Goal: Task Accomplishment & Management: Complete application form

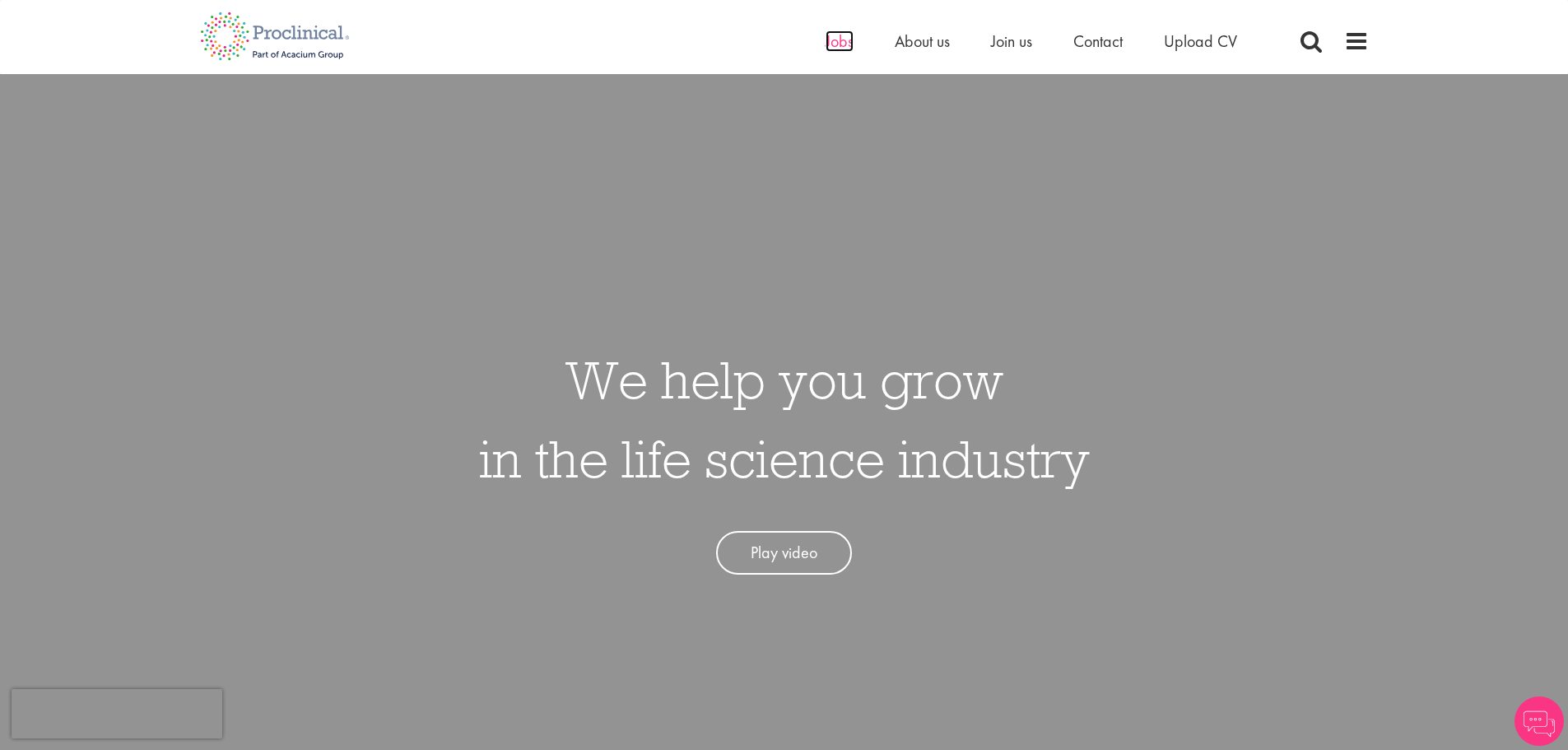
click at [831, 42] on span "Jobs" at bounding box center [839, 41] width 28 height 21
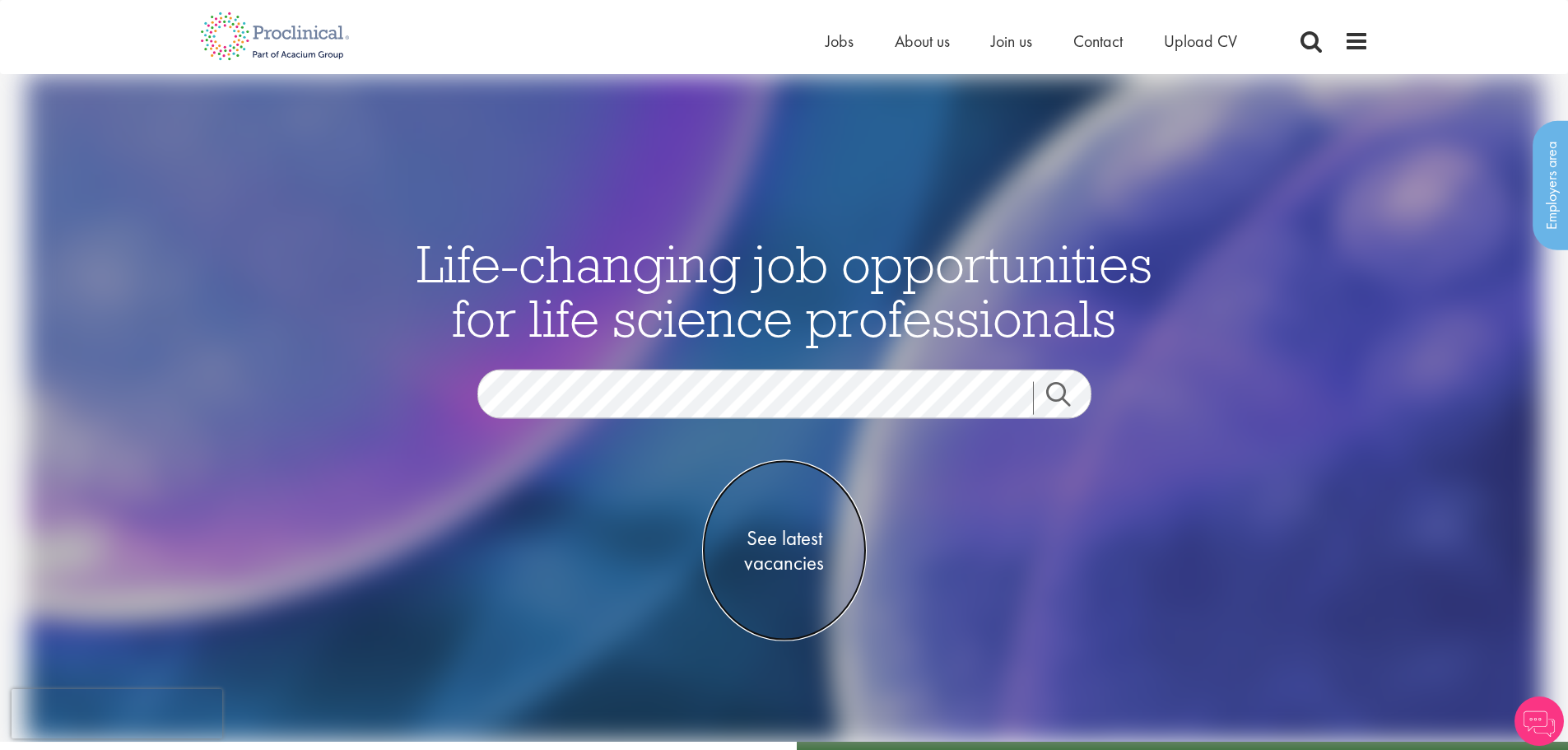
click at [757, 552] on span "See latest vacancies" at bounding box center [784, 551] width 165 height 49
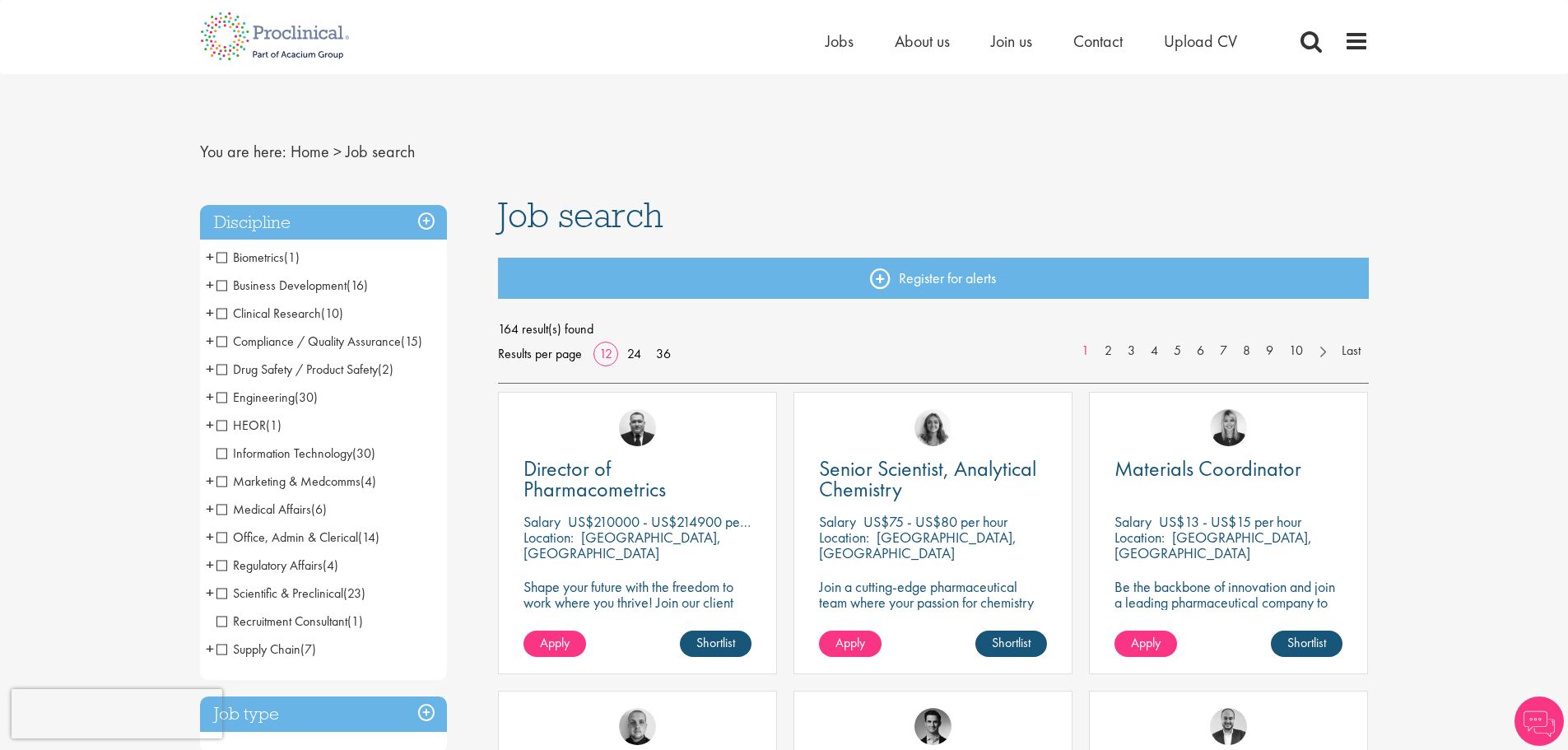
click at [221, 312] on span "Clinical Research" at bounding box center [268, 313] width 105 height 17
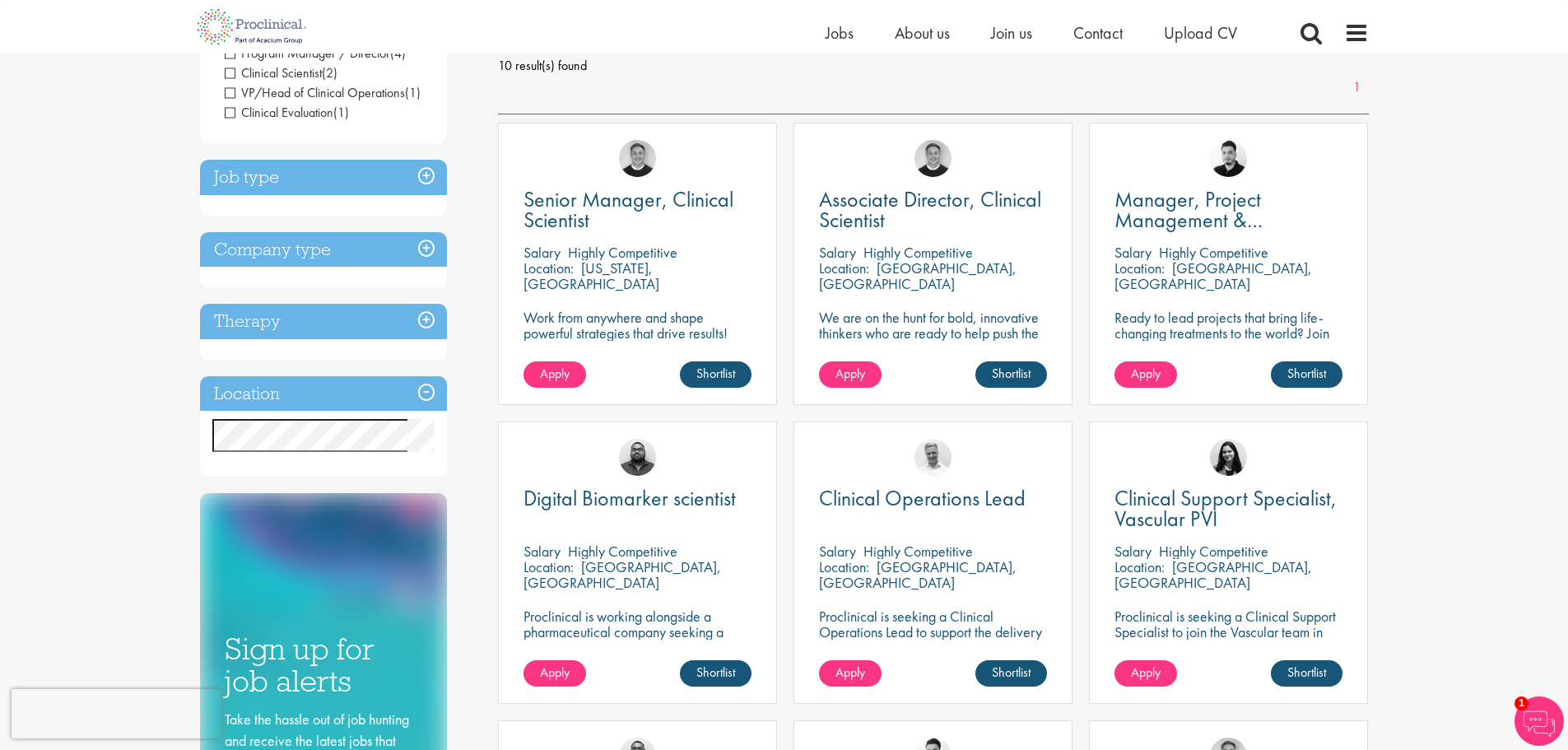
scroll to position [247, 0]
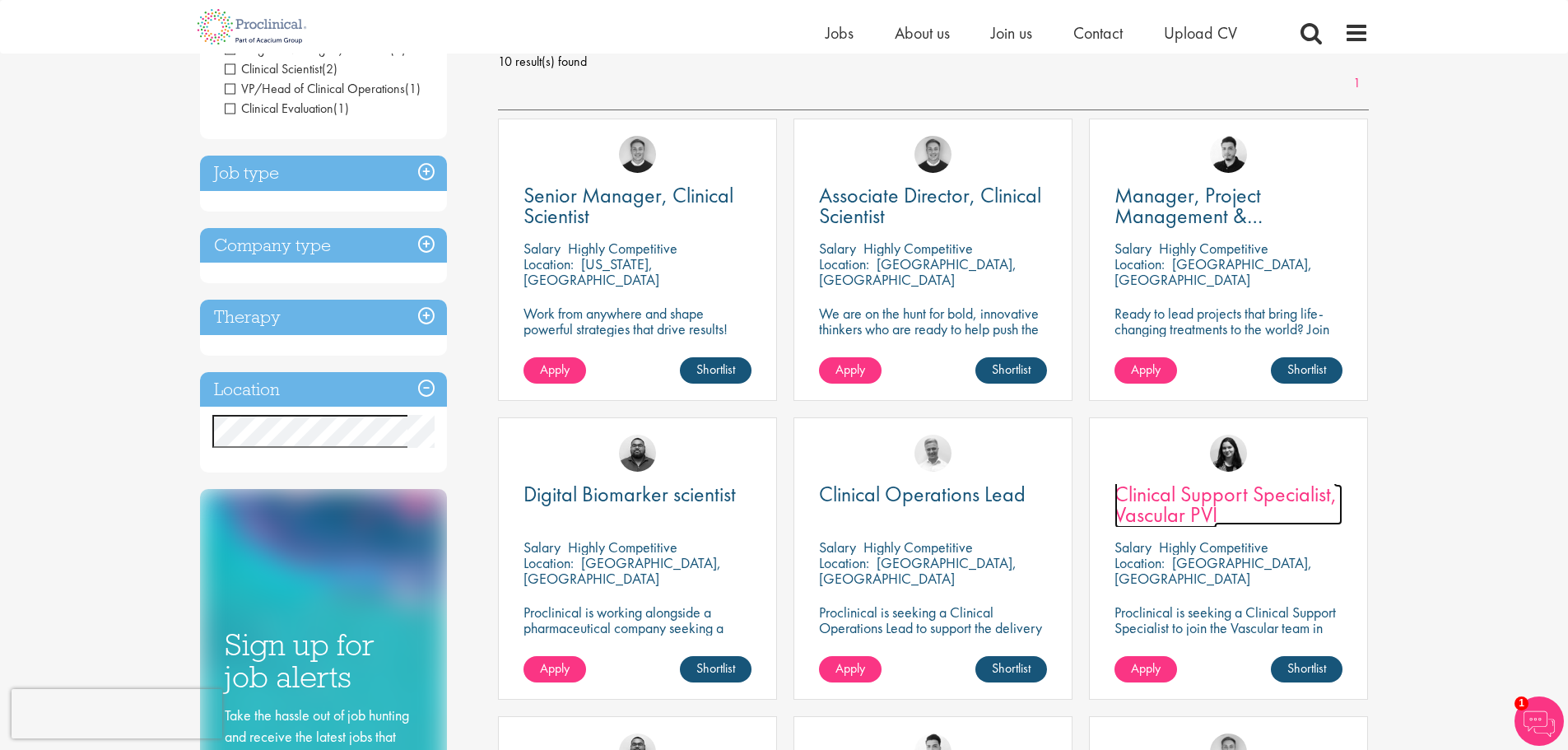
click at [1180, 503] on span "Clinical Support Specialist, Vascular PVI" at bounding box center [1225, 503] width 222 height 49
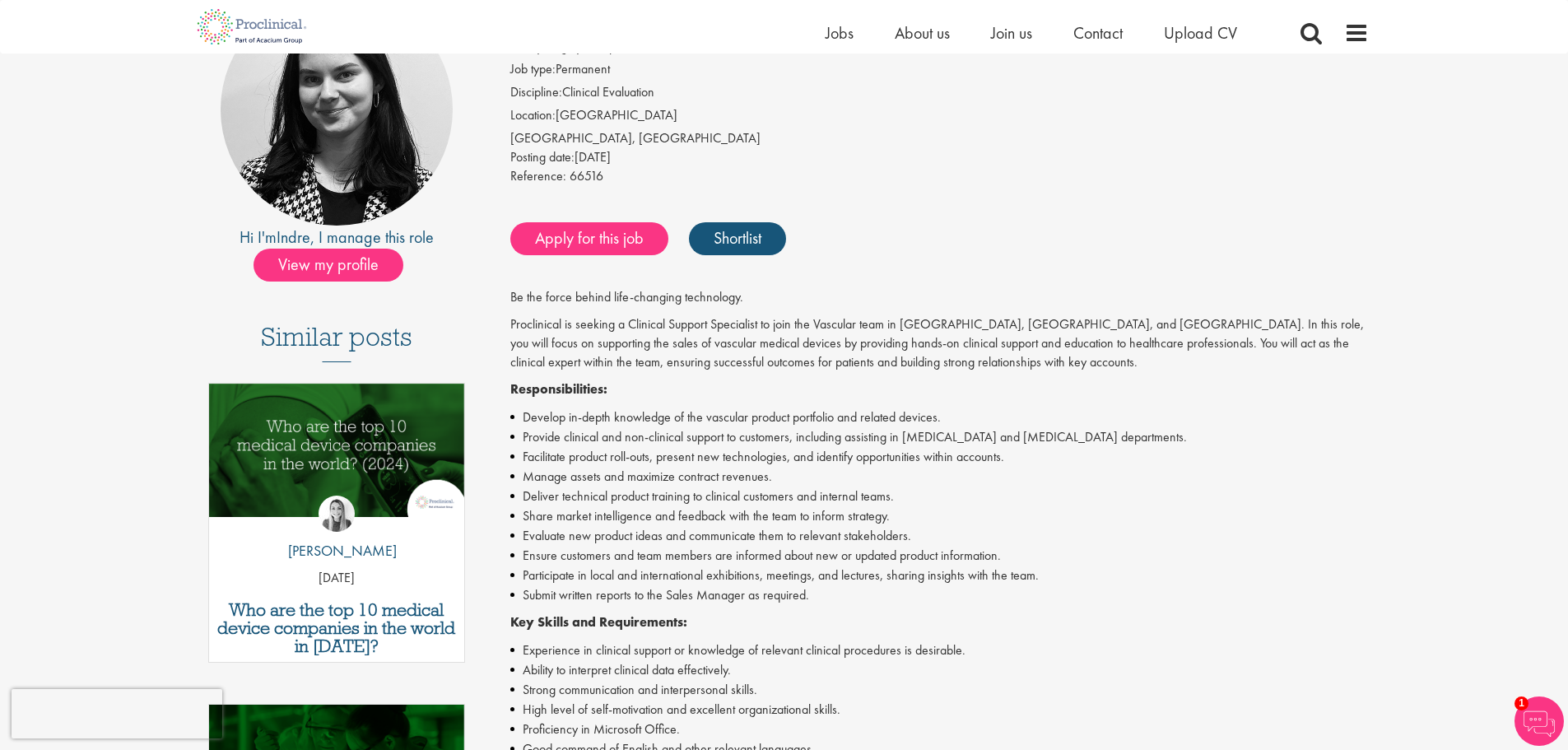
scroll to position [82, 0]
